Goal: Task Accomplishment & Management: Manage account settings

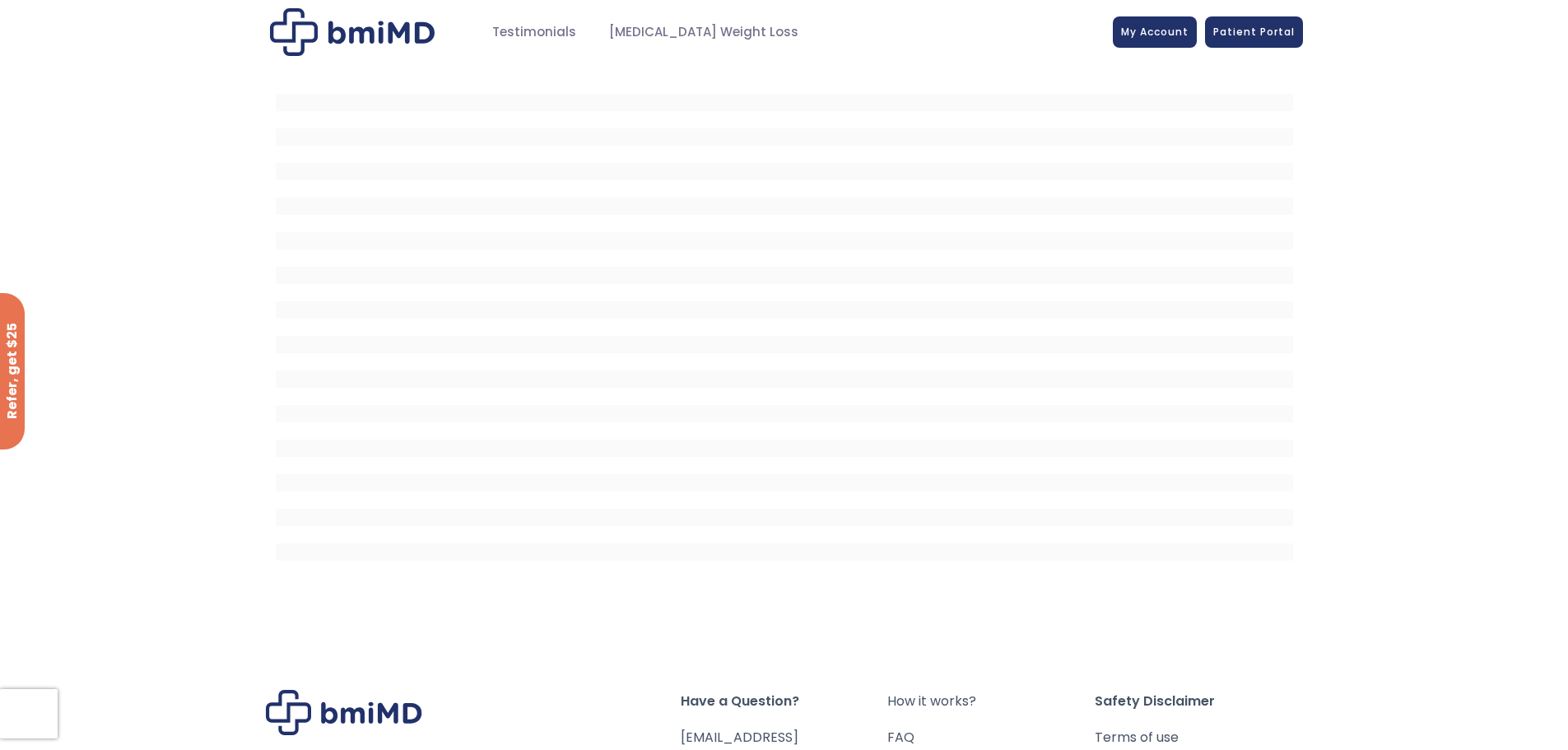
click at [1101, 20] on ul "My Account Testimonials Semaglutide Weight Loss" at bounding box center [788, 32] width 625 height 32
click at [1151, 43] on link "My Account" at bounding box center [1155, 29] width 84 height 31
click at [1146, 24] on span "My Account" at bounding box center [1154, 28] width 67 height 14
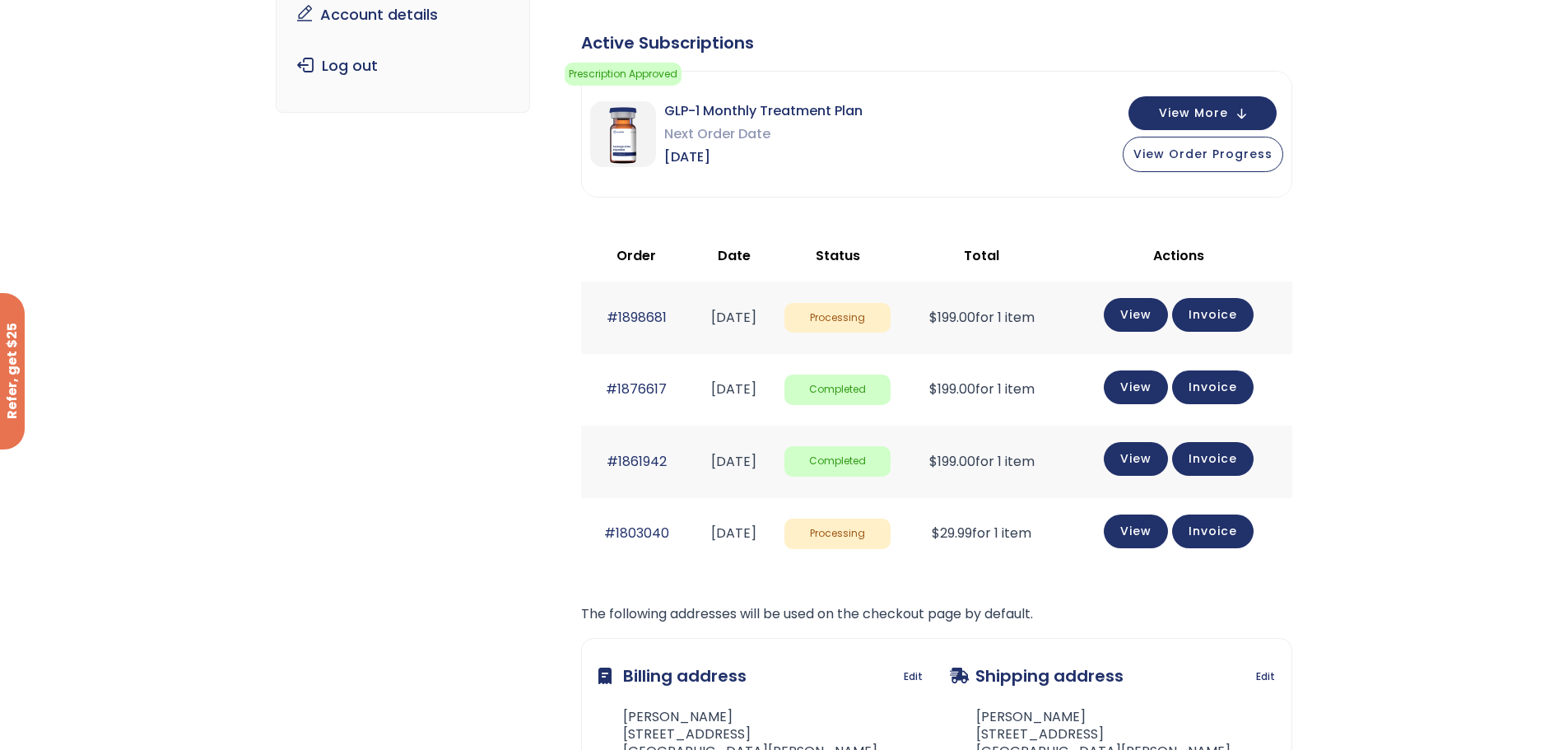
scroll to position [329, 0]
